Goal: Find specific page/section: Find specific page/section

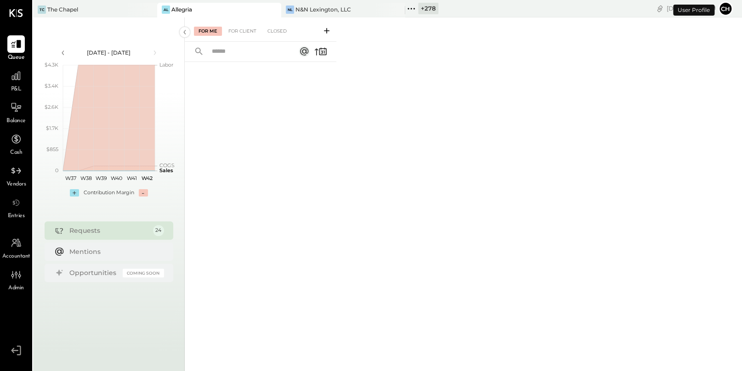
click at [413, 11] on icon at bounding box center [411, 9] width 12 height 12
click at [145, 10] on icon at bounding box center [148, 9] width 11 height 11
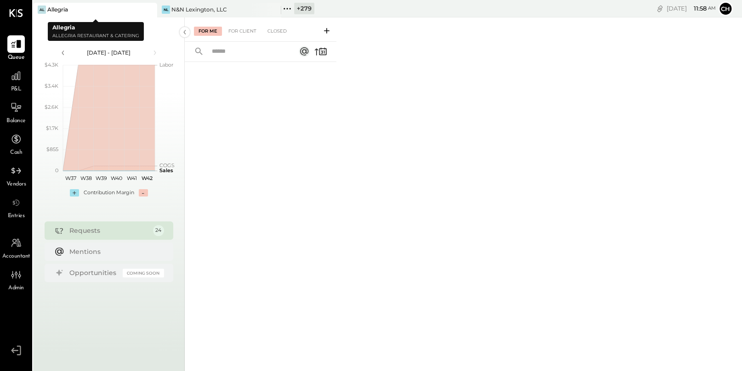
click at [151, 11] on icon at bounding box center [148, 9] width 11 height 11
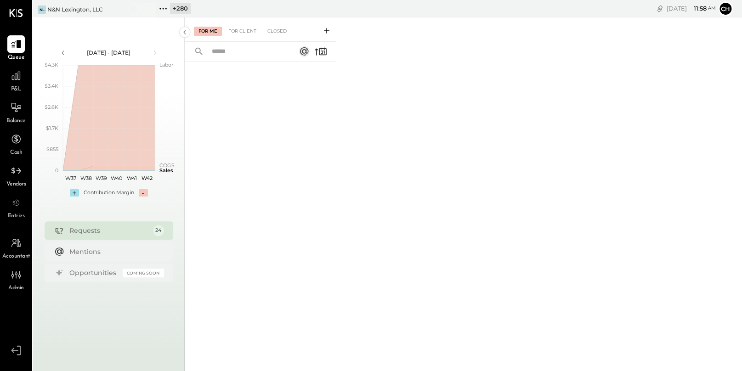
click at [151, 11] on icon at bounding box center [148, 9] width 11 height 11
click at [41, 8] on icon at bounding box center [39, 9] width 12 height 12
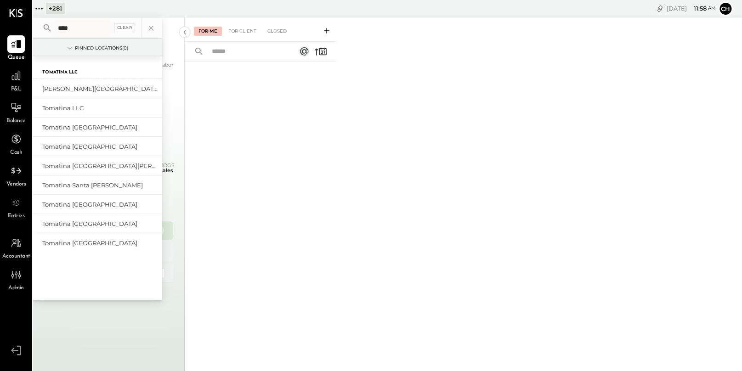
type input "****"
